Goal: Information Seeking & Learning: Learn about a topic

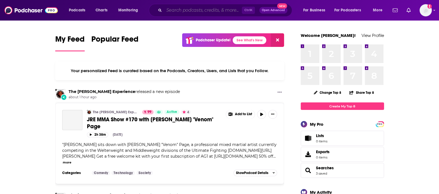
click at [199, 9] on input "Search podcasts, credits, & more..." at bounding box center [203, 10] width 78 height 9
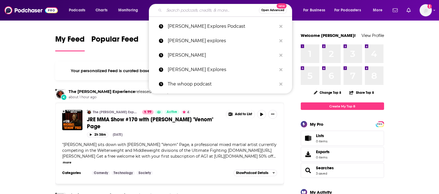
paste input "[URL][DOMAIN_NAME][PERSON_NAME]"
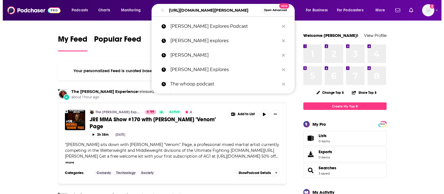
scroll to position [0, 112]
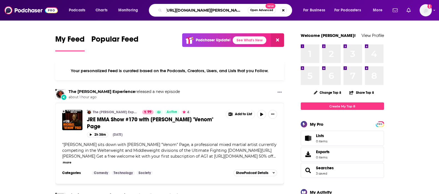
type input "[URL][DOMAIN_NAME][PERSON_NAME]"
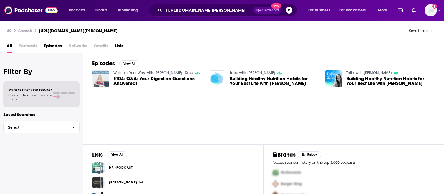
click at [107, 79] on img "E104: Q&A: Your Digestion Questions Answered!" at bounding box center [100, 79] width 17 height 17
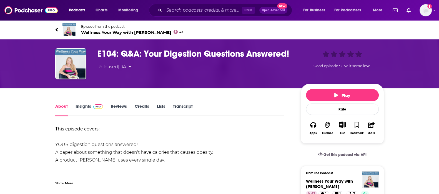
click at [76, 111] on link "Insights" at bounding box center [89, 110] width 27 height 13
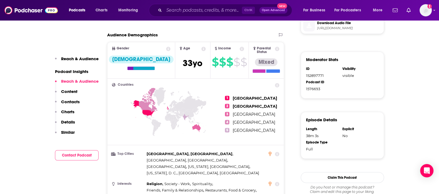
scroll to position [300, 0]
